Goal: Find specific page/section: Find specific page/section

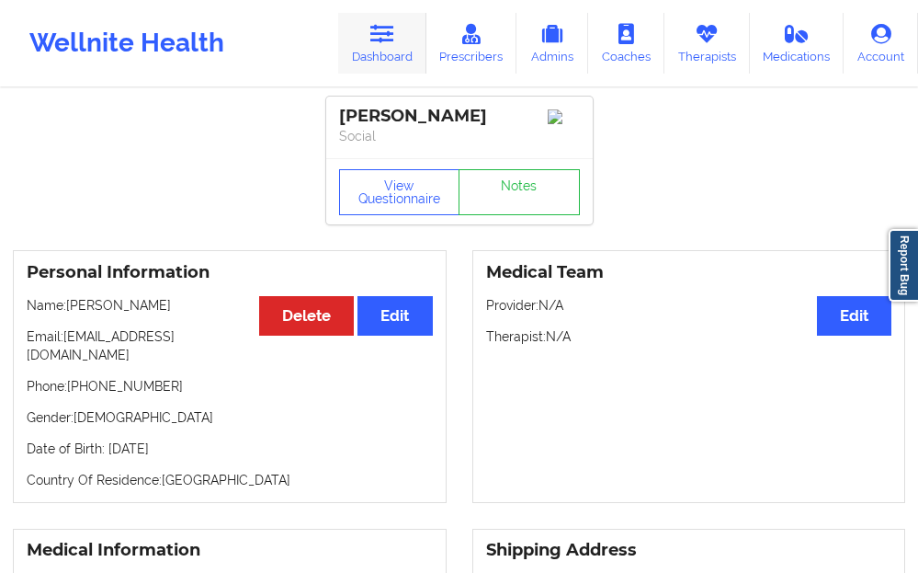
click at [391, 52] on link "Dashboard" at bounding box center [382, 43] width 88 height 61
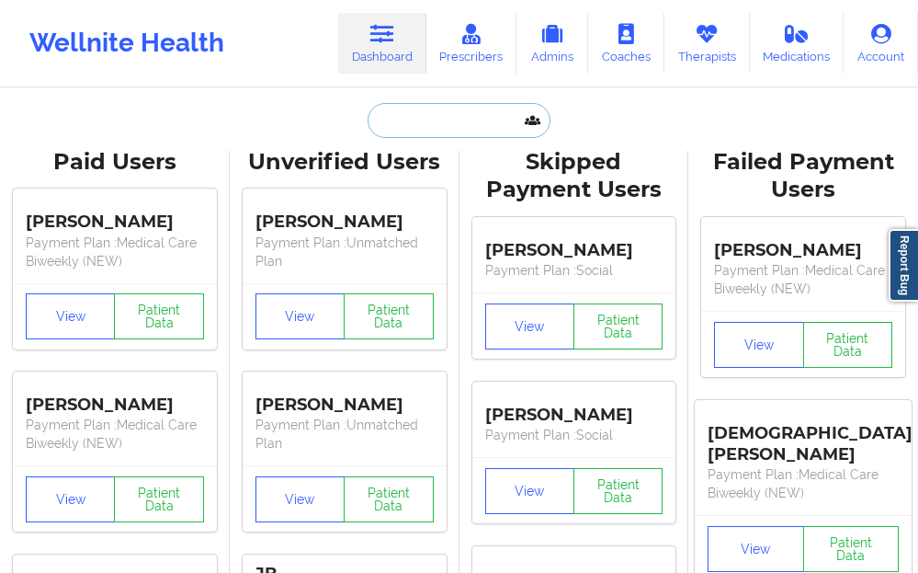
click at [411, 124] on input "text" at bounding box center [459, 120] width 182 height 35
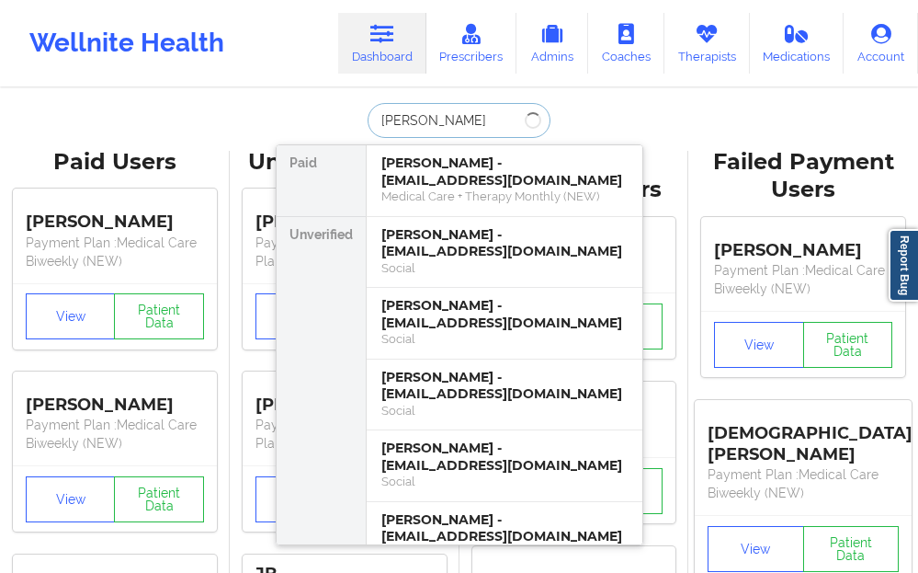
type input "[PERSON_NAME]"
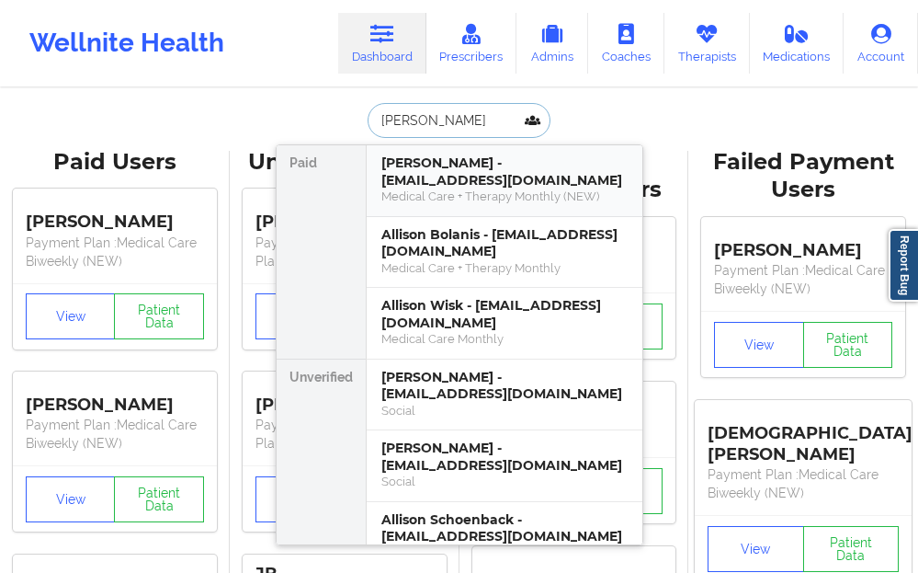
click at [398, 189] on div "Medical Care + Therapy Monthly (NEW)" at bounding box center [504, 196] width 246 height 16
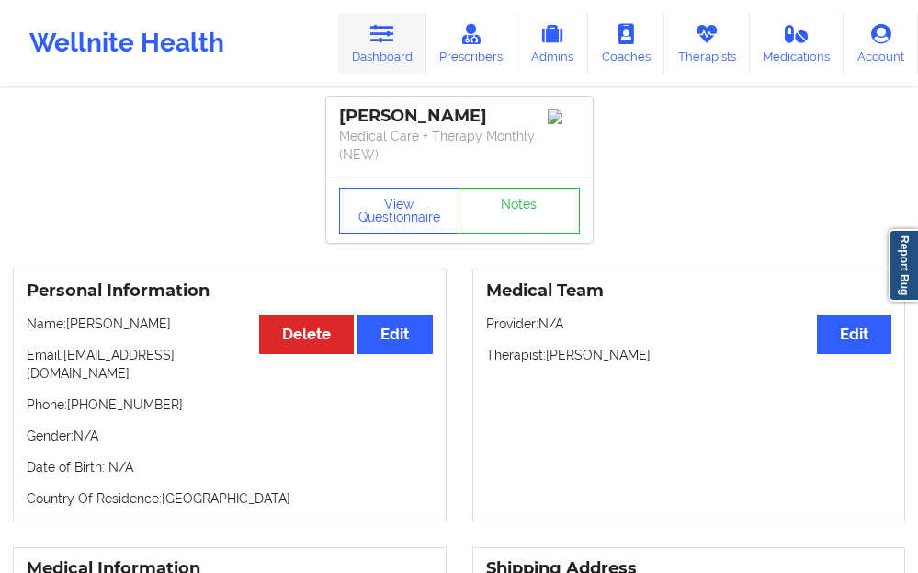
click at [408, 43] on link "Dashboard" at bounding box center [382, 43] width 88 height 61
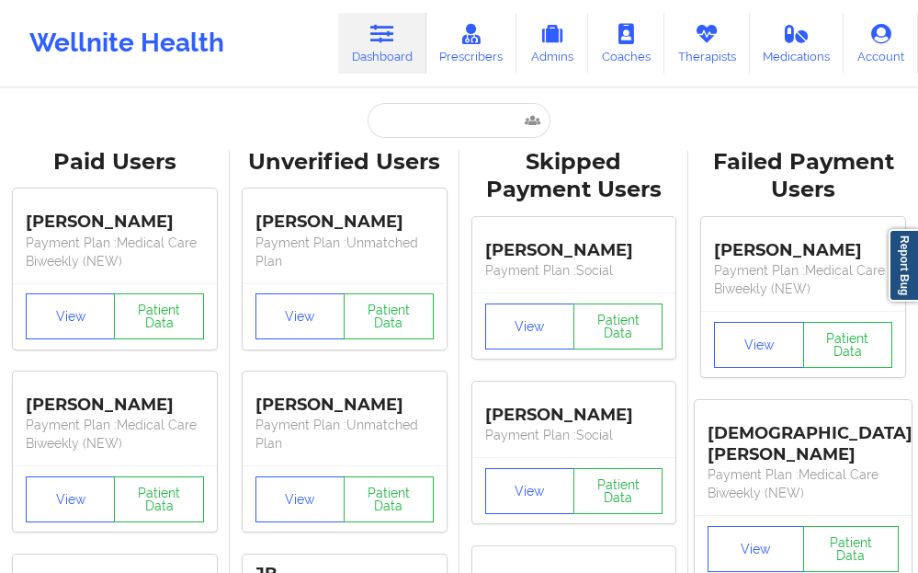
click at [412, 155] on div "Unverified Users" at bounding box center [345, 162] width 204 height 28
click at [409, 126] on input "text" at bounding box center [459, 120] width 182 height 35
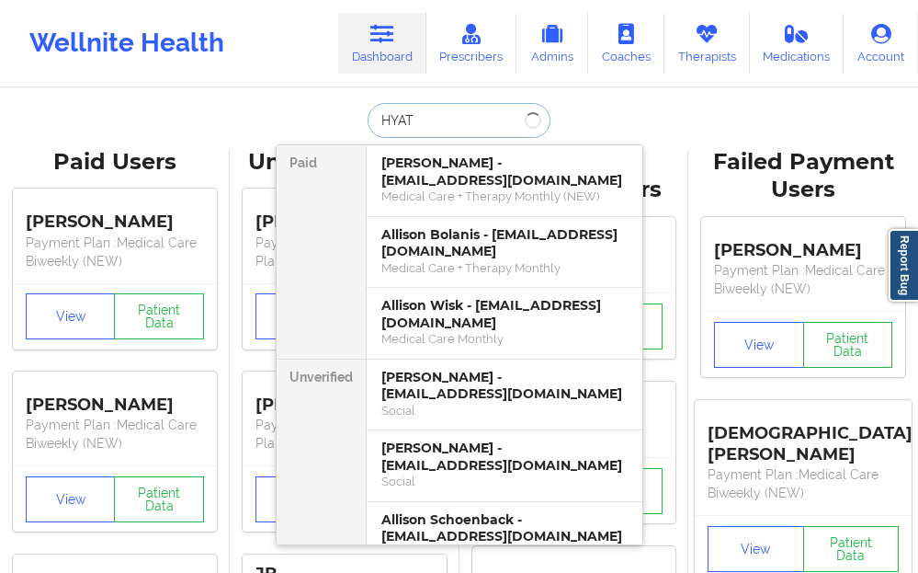
type input "HYATT"
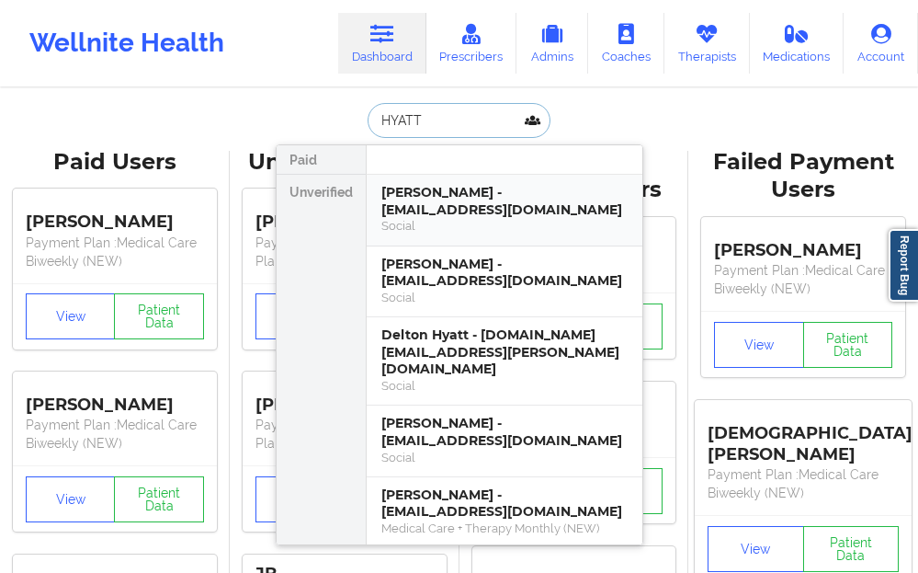
click at [435, 190] on div "[PERSON_NAME] - [EMAIL_ADDRESS][DOMAIN_NAME]" at bounding box center [504, 201] width 246 height 34
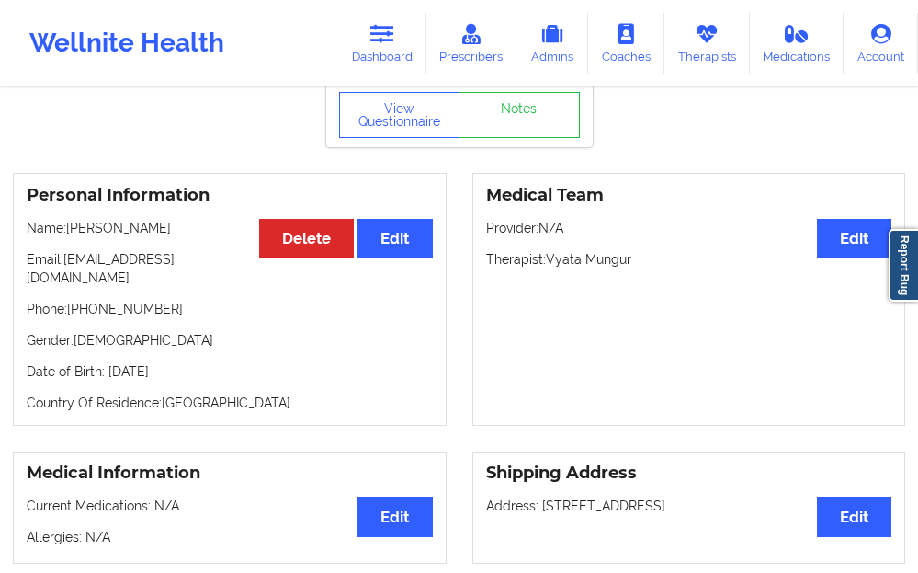
scroll to position [184, 0]
